Goal: Task Accomplishment & Management: Manage account settings

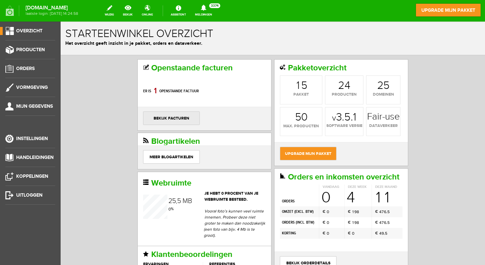
click at [169, 115] on link "bekijk facturen" at bounding box center [171, 118] width 57 height 13
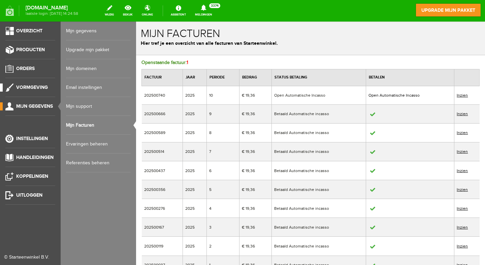
click at [23, 85] on span "Vormgeving" at bounding box center [32, 88] width 32 height 6
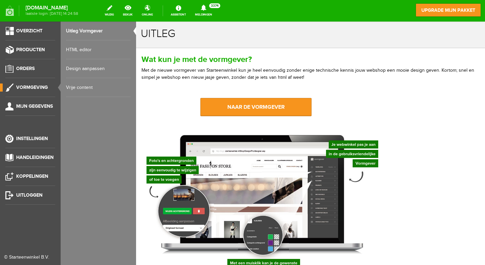
click at [74, 87] on link "Vrije content" at bounding box center [98, 87] width 65 height 19
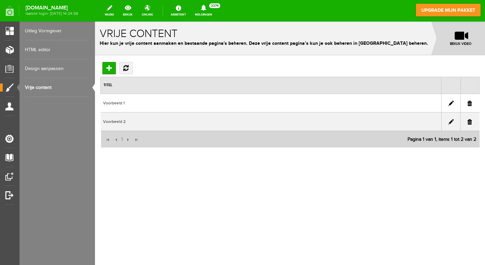
click at [40, 48] on link "HTML editor" at bounding box center [57, 49] width 65 height 19
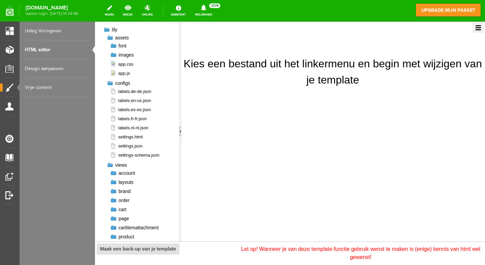
click at [35, 87] on link "Vrije content" at bounding box center [57, 87] width 65 height 19
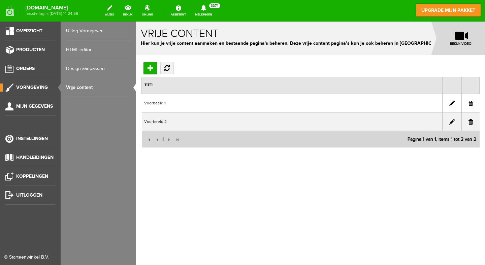
click at [22, 87] on span "Vormgeving" at bounding box center [32, 88] width 32 height 6
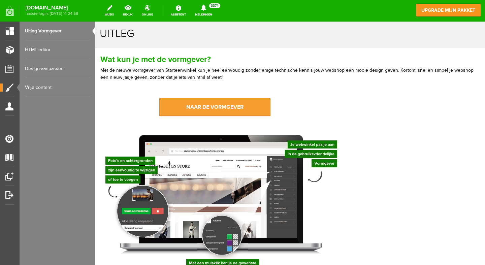
click at [210, 104] on link "naar de vormgever" at bounding box center [214, 107] width 111 height 18
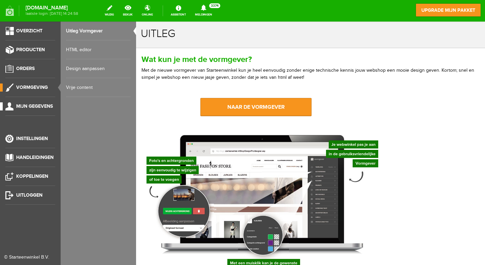
click at [13, 106] on link "Mijn gegevens" at bounding box center [27, 106] width 55 height 8
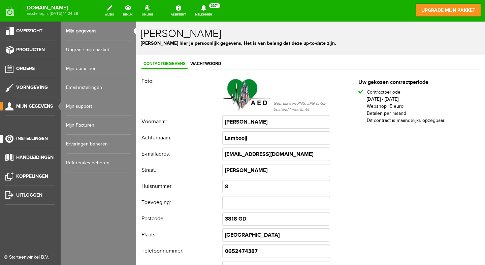
click at [24, 139] on span "Instellingen" at bounding box center [32, 139] width 32 height 6
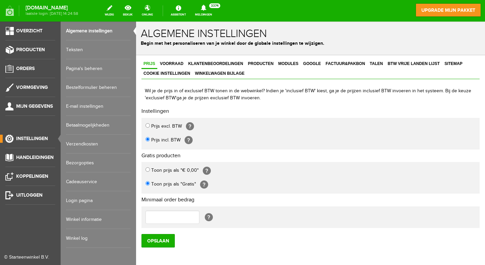
click at [89, 67] on link "Pagina's beheren" at bounding box center [98, 68] width 65 height 19
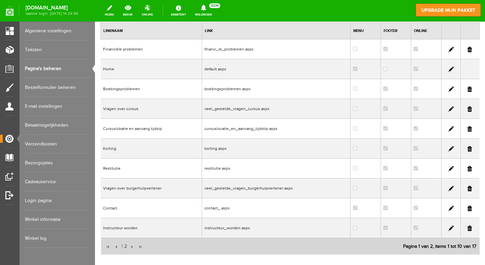
scroll to position [68, 0]
click at [452, 165] on link at bounding box center [450, 167] width 5 height 5
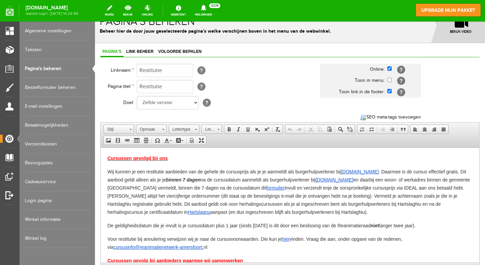
scroll to position [13, 0]
click at [300, 188] on span "Wij kunnen je een restitutie aanbieden van de gehele de cursusprijs als je je a…" at bounding box center [288, 180] width 363 height 22
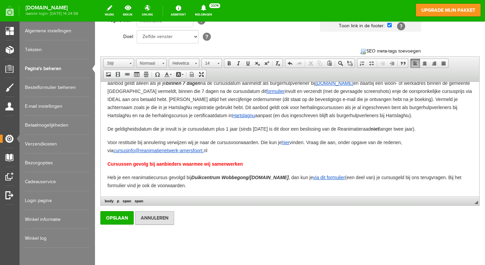
scroll to position [80, 0]
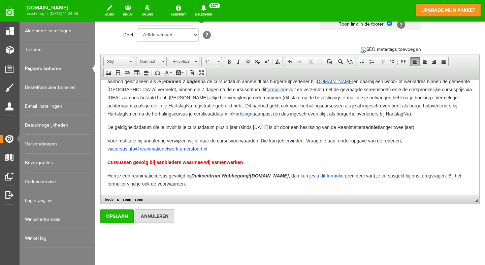
click at [119, 218] on input "Opslaan" at bounding box center [116, 216] width 33 height 13
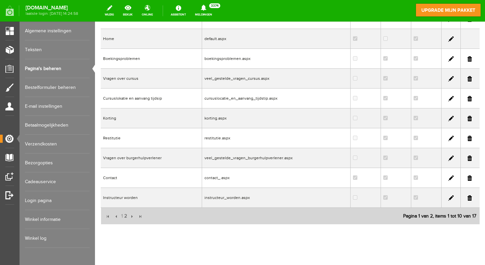
scroll to position [97, 0]
click at [117, 213] on input "button" at bounding box center [116, 216] width 7 height 7
click at [125, 210] on span "2" at bounding box center [126, 216] width 4 height 13
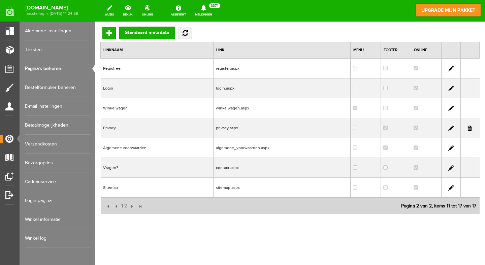
scroll to position [40, 0]
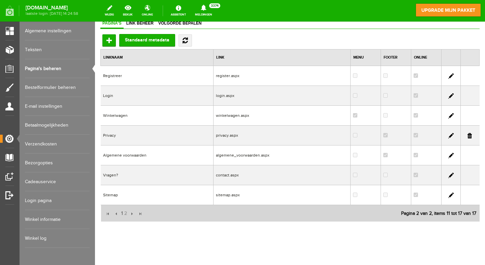
click at [453, 153] on link at bounding box center [450, 155] width 5 height 5
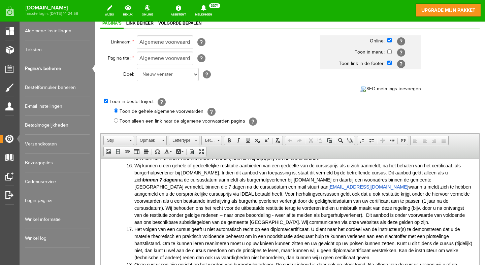
scroll to position [362, 0]
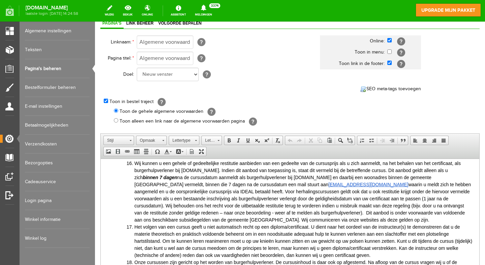
click at [336, 177] on span "Wij kunnen u een gehele of gedeeltelijke restitutie aanbieden van een gedeelte …" at bounding box center [302, 192] width 337 height 62
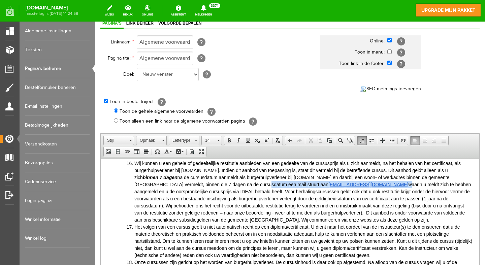
drag, startPoint x: 203, startPoint y: 184, endPoint x: 342, endPoint y: 185, distance: 138.8
click at [341, 185] on span "Wij kunnen u een gehele of gedeeltelijke restitutie aanbieden van een gedeelte …" at bounding box center [302, 192] width 337 height 62
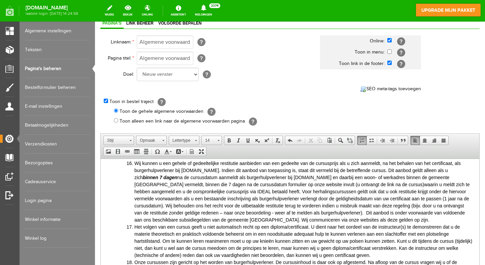
click at [428, 183] on span "Wij kunnen u een gehele of gedeeltelijke restitutie aanbieden van een gedeelte …" at bounding box center [302, 192] width 336 height 62
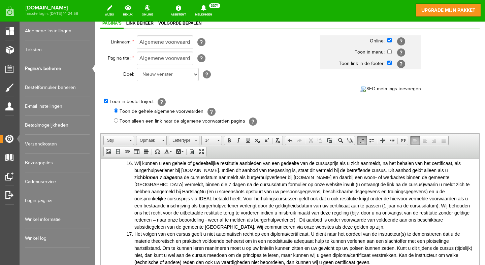
click at [456, 177] on span "Wij kunnen u een gehele of gedeeltelijke restitutie aanbieden van een gedeelte …" at bounding box center [302, 195] width 336 height 69
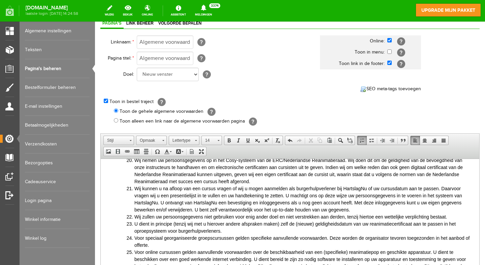
scroll to position [496, 0]
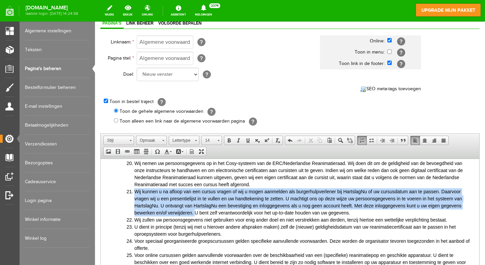
drag, startPoint x: 135, startPoint y: 193, endPoint x: 194, endPoint y: 211, distance: 62.1
click at [194, 212] on span "Wij kunnen u na afloop van een cursus vragen of wij u mogen aanmelden als burge…" at bounding box center [298, 202] width 328 height 27
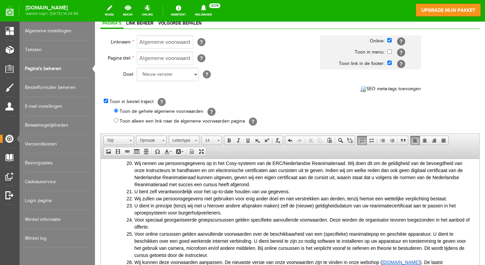
click at [289, 191] on span "U bent zelf verantwoordelijk voor het up-to-date houden van uw gegevens." at bounding box center [212, 191] width 156 height 5
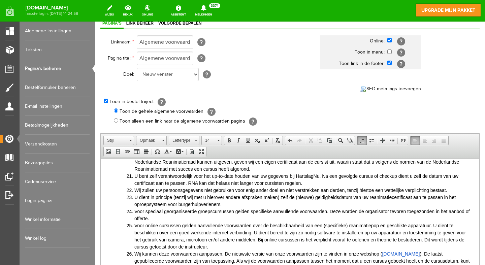
scroll to position [510, 0]
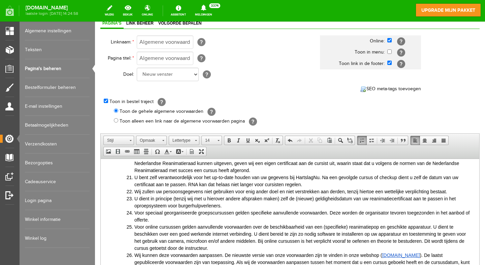
click at [280, 191] on span "Wij zullen uw persoonsgegevens niet gebruiken voor enig ander doel en niet vers…" at bounding box center [290, 191] width 313 height 5
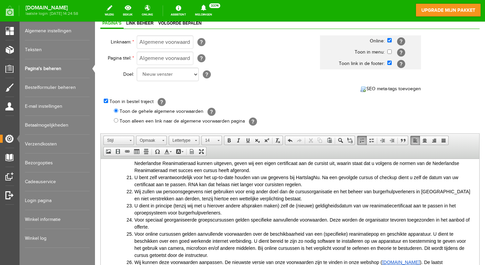
click at [455, 192] on span "Wij zullen uw persoonsgegevens niet gebruiken voor enig ander doel dan de cursu…" at bounding box center [302, 195] width 336 height 12
click at [359, 197] on li "Wij zullen uw persoonsgegevens niet gebruiken voor enig ander doel dan de cursu…" at bounding box center [303, 195] width 338 height 14
click at [184, 200] on span "Wij zullen uw persoonsgegevens niet gebruiken voor enig ander doel dan de cursu…" at bounding box center [302, 195] width 336 height 12
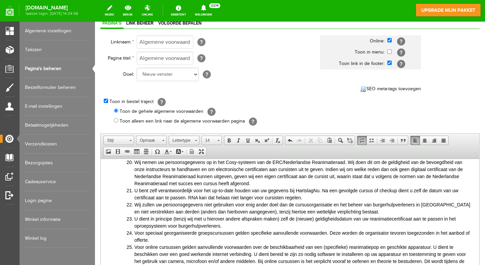
scroll to position [497, 0]
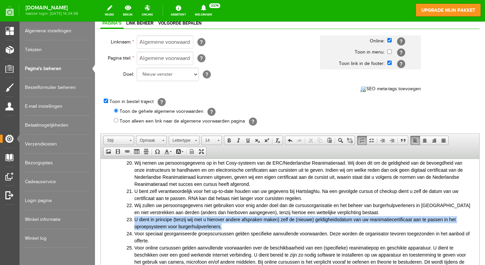
drag, startPoint x: 125, startPoint y: 222, endPoint x: 230, endPoint y: 228, distance: 105.7
click at [230, 228] on ol "Onze cursus volgt de laatst geldende richtlijnen van de Nederlandse Reanimatier…" at bounding box center [297, 50] width 352 height 701
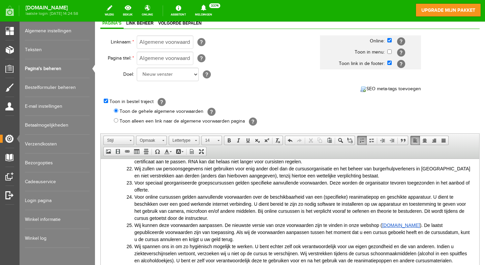
scroll to position [534, 0]
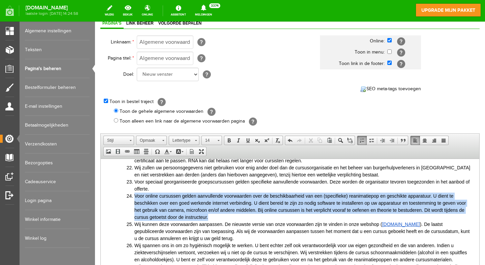
drag, startPoint x: 134, startPoint y: 197, endPoint x: 216, endPoint y: 215, distance: 83.8
click at [216, 215] on li "Voor online cursussen gelden aanvullende voorwaarden over de beschikbaarheid va…" at bounding box center [303, 207] width 338 height 28
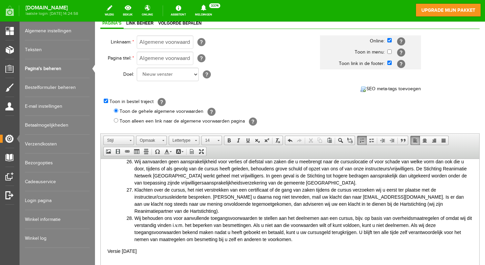
scroll to position [616, 0]
click at [123, 249] on span "Versie [DATE]" at bounding box center [121, 251] width 29 height 5
click at [137, 249] on span "Versie [DATE]" at bounding box center [121, 251] width 29 height 5
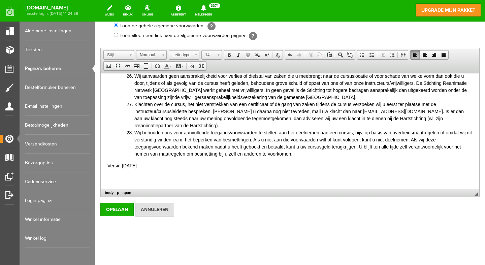
scroll to position [125, 0]
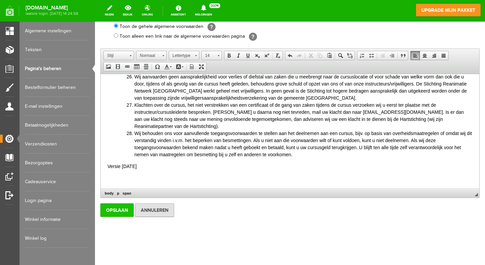
click at [118, 210] on input "Opslaan" at bounding box center [116, 210] width 33 height 13
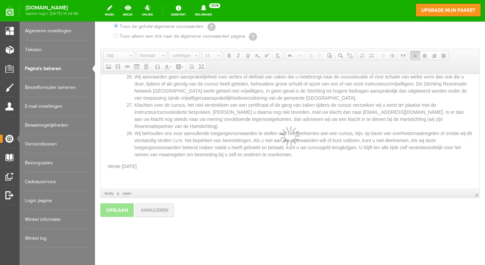
scroll to position [40, 0]
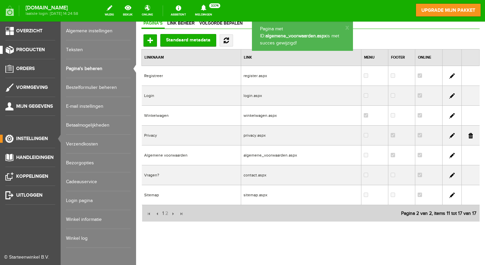
click at [11, 50] on link "Producten" at bounding box center [27, 50] width 55 height 8
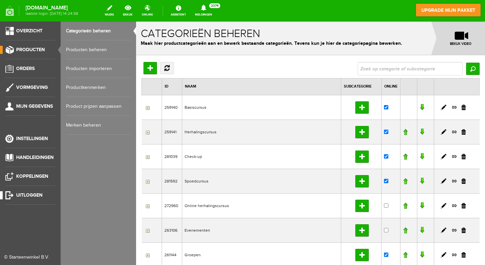
click at [8, 194] on link "Uitloggen" at bounding box center [27, 195] width 55 height 8
